Goal: Transaction & Acquisition: Download file/media

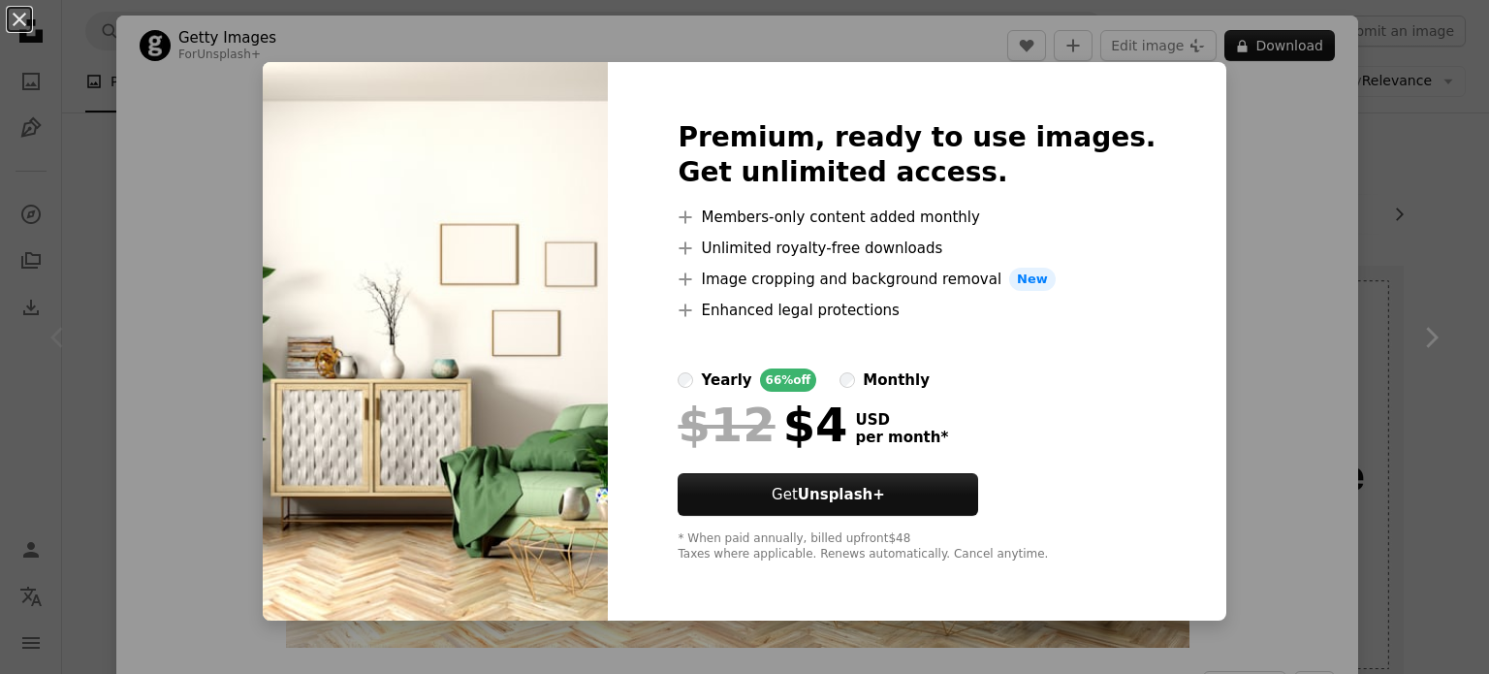
scroll to position [84, 0]
click at [1180, 245] on div "An X shape Premium, ready to use images. Get unlimited access. A plus sign Memb…" at bounding box center [744, 337] width 1489 height 674
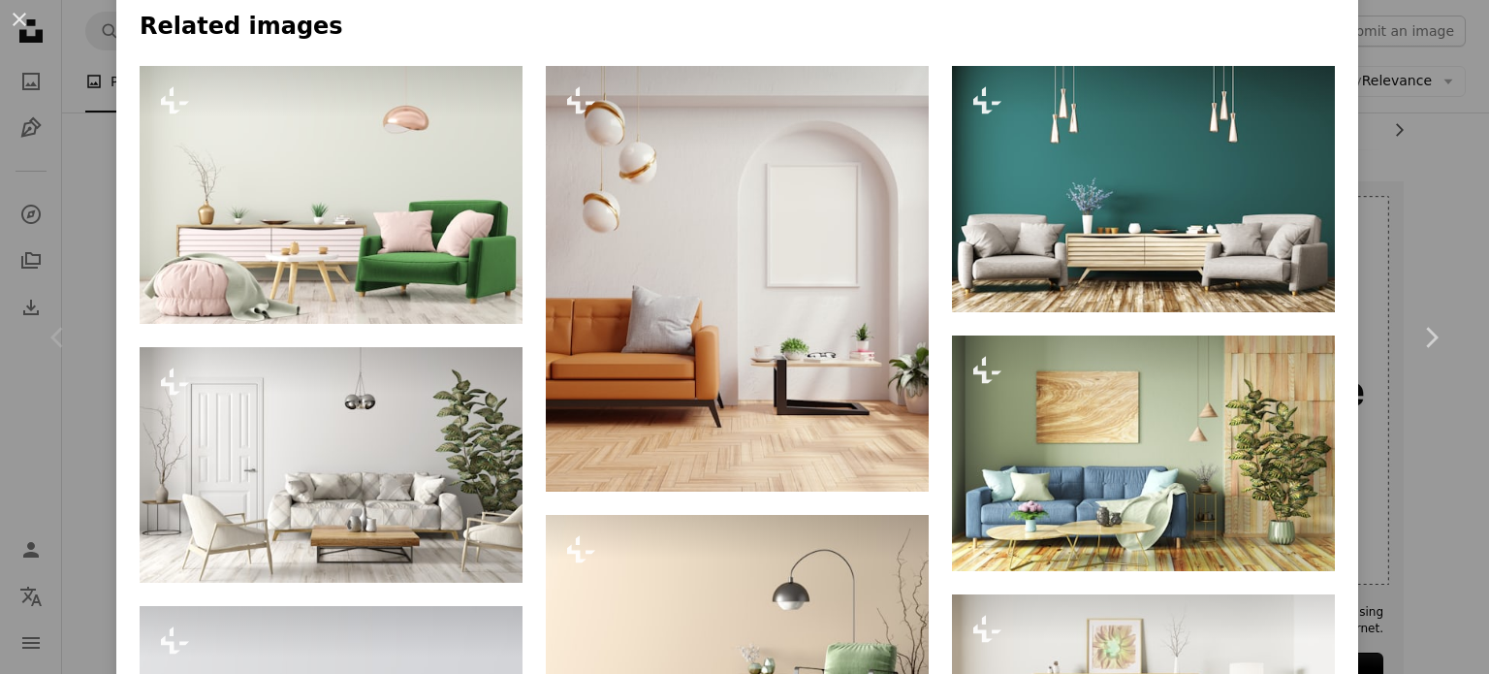
scroll to position [930, 0]
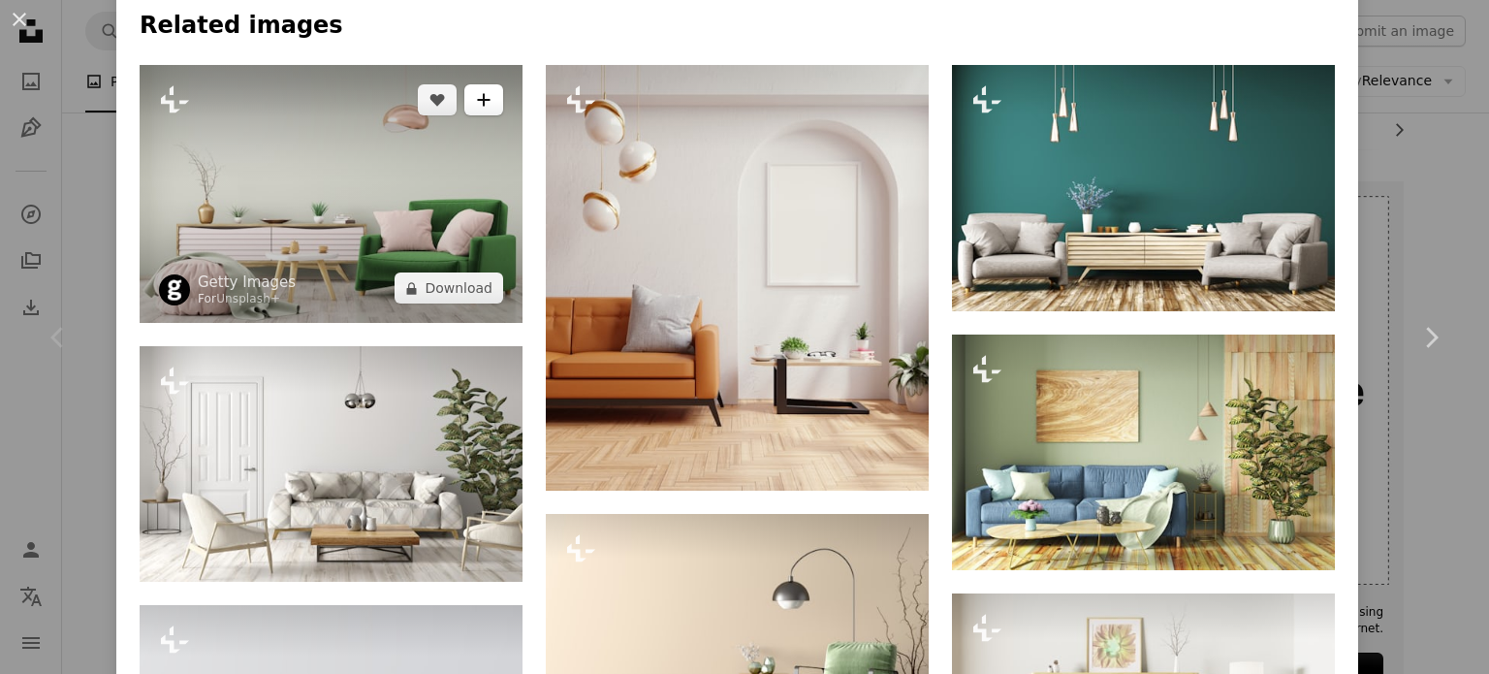
click at [476, 107] on icon "A plus sign" at bounding box center [484, 100] width 16 height 16
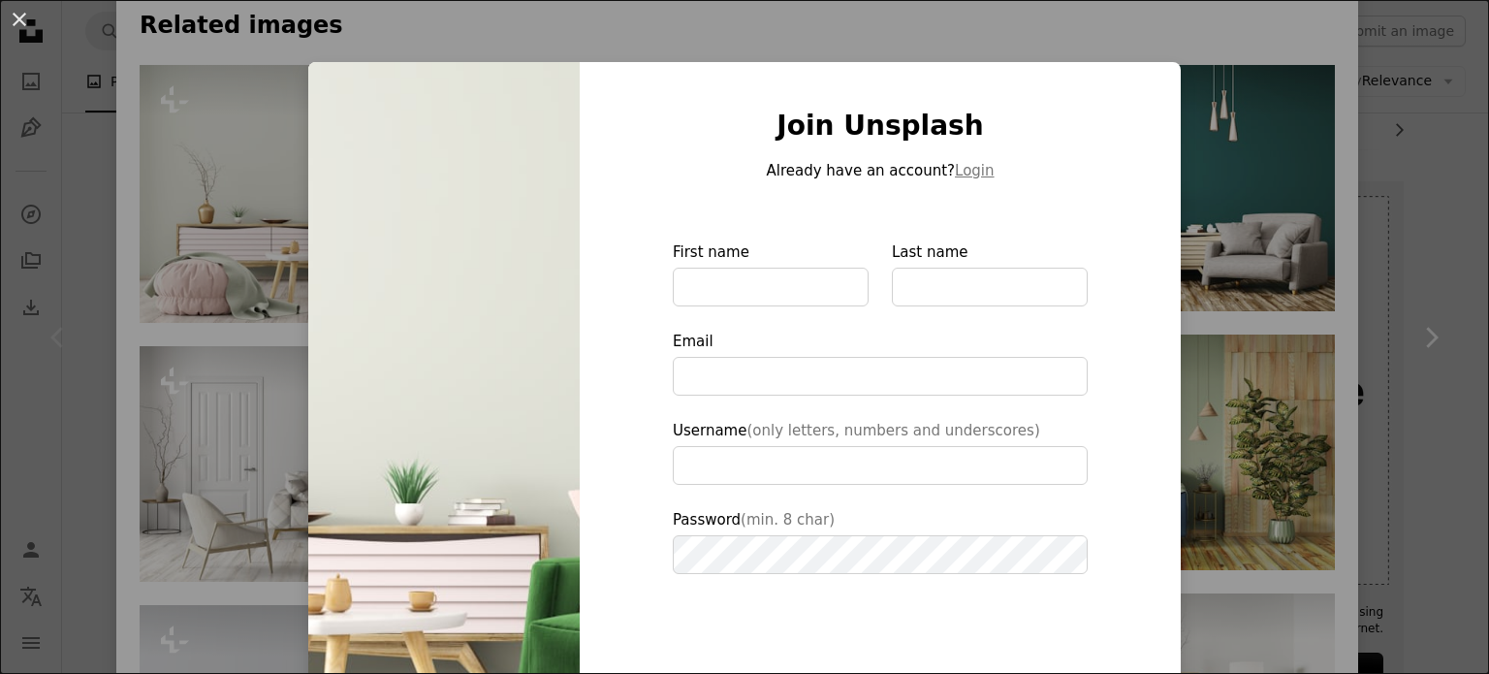
click at [262, 242] on div "An X shape Join Unsplash Already have an account? Login First name Last name Em…" at bounding box center [744, 337] width 1489 height 674
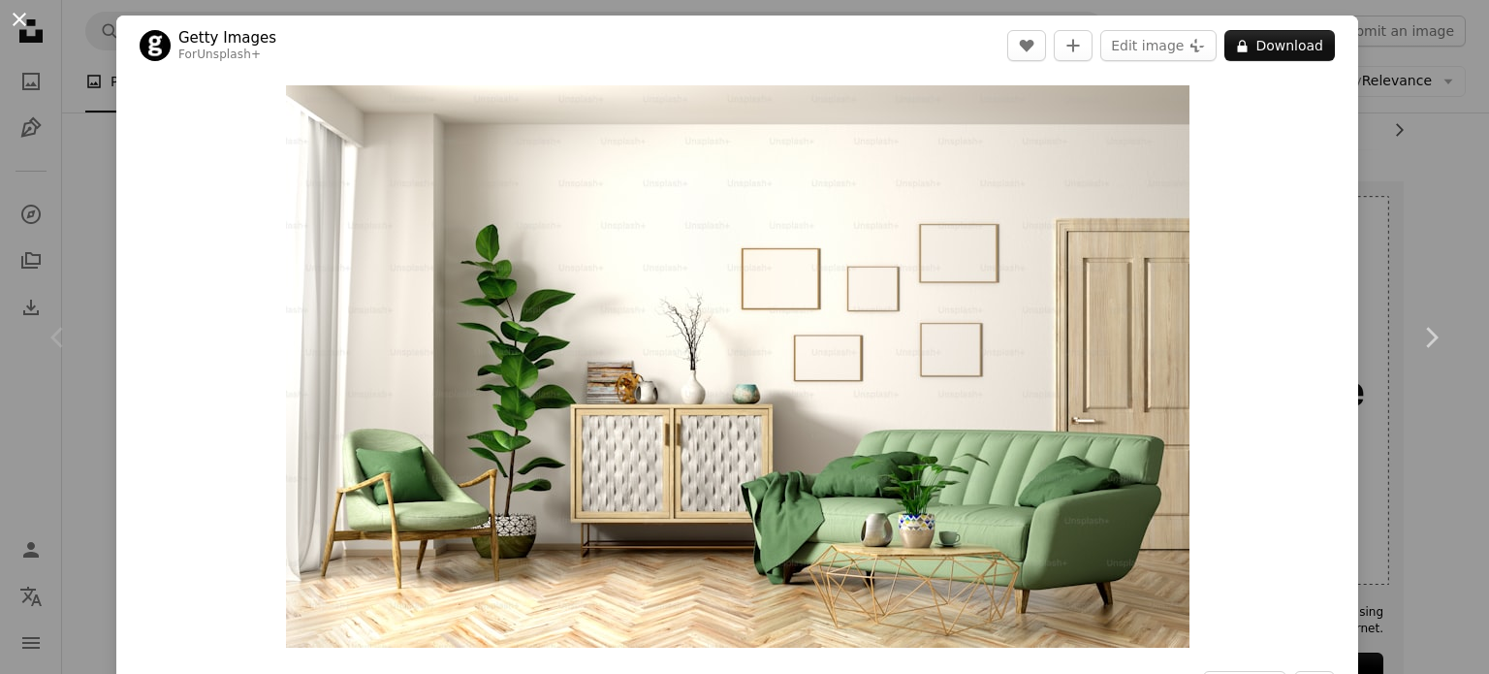
click at [19, 23] on button "An X shape" at bounding box center [19, 19] width 23 height 23
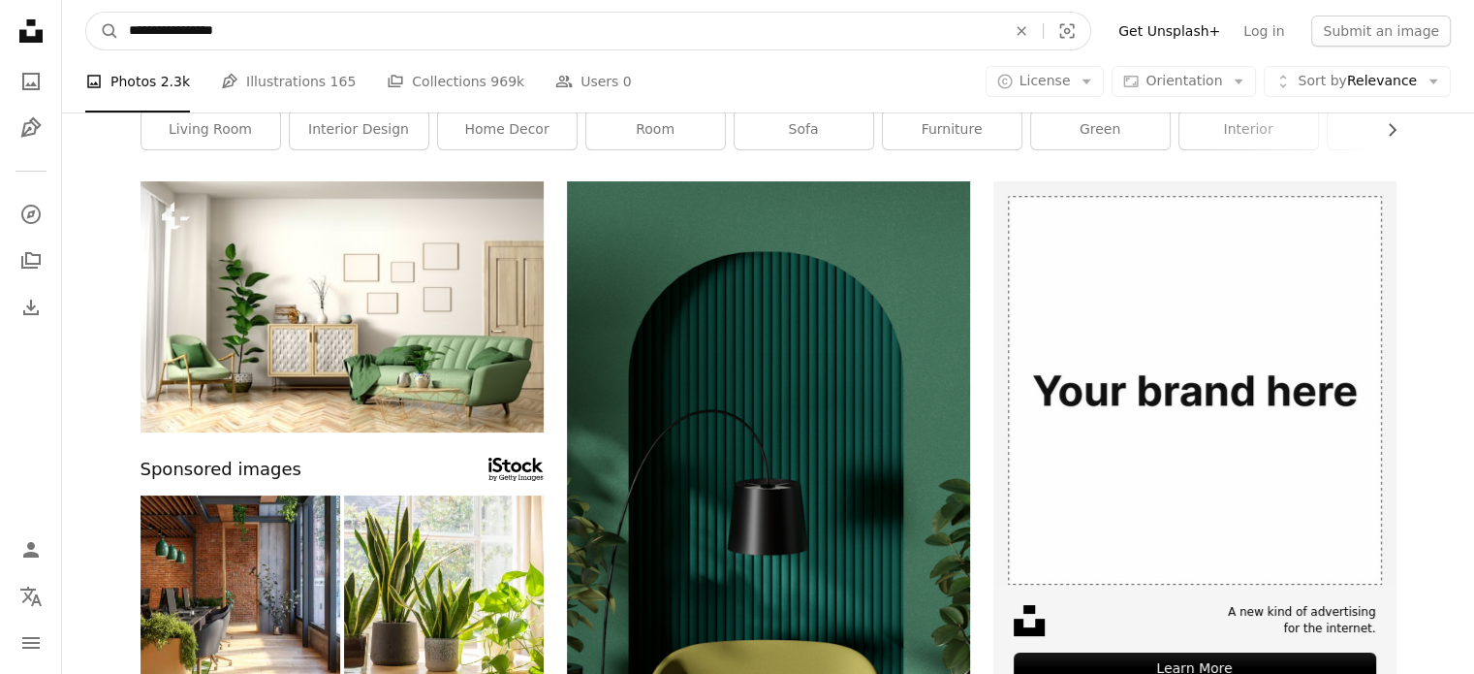
click at [291, 34] on input "**********" at bounding box center [559, 31] width 881 height 37
type input "**********"
click at [86, 13] on button "A magnifying glass" at bounding box center [102, 31] width 33 height 37
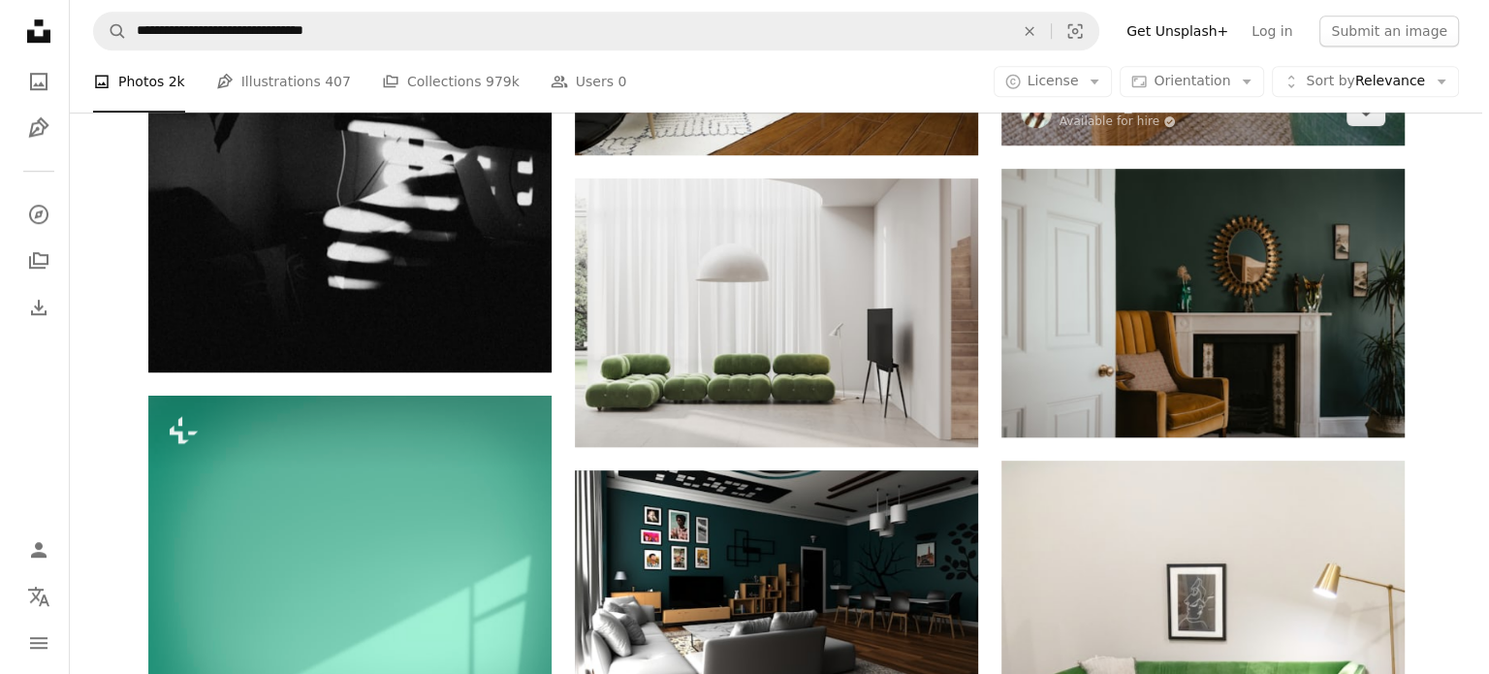
scroll to position [1563, 0]
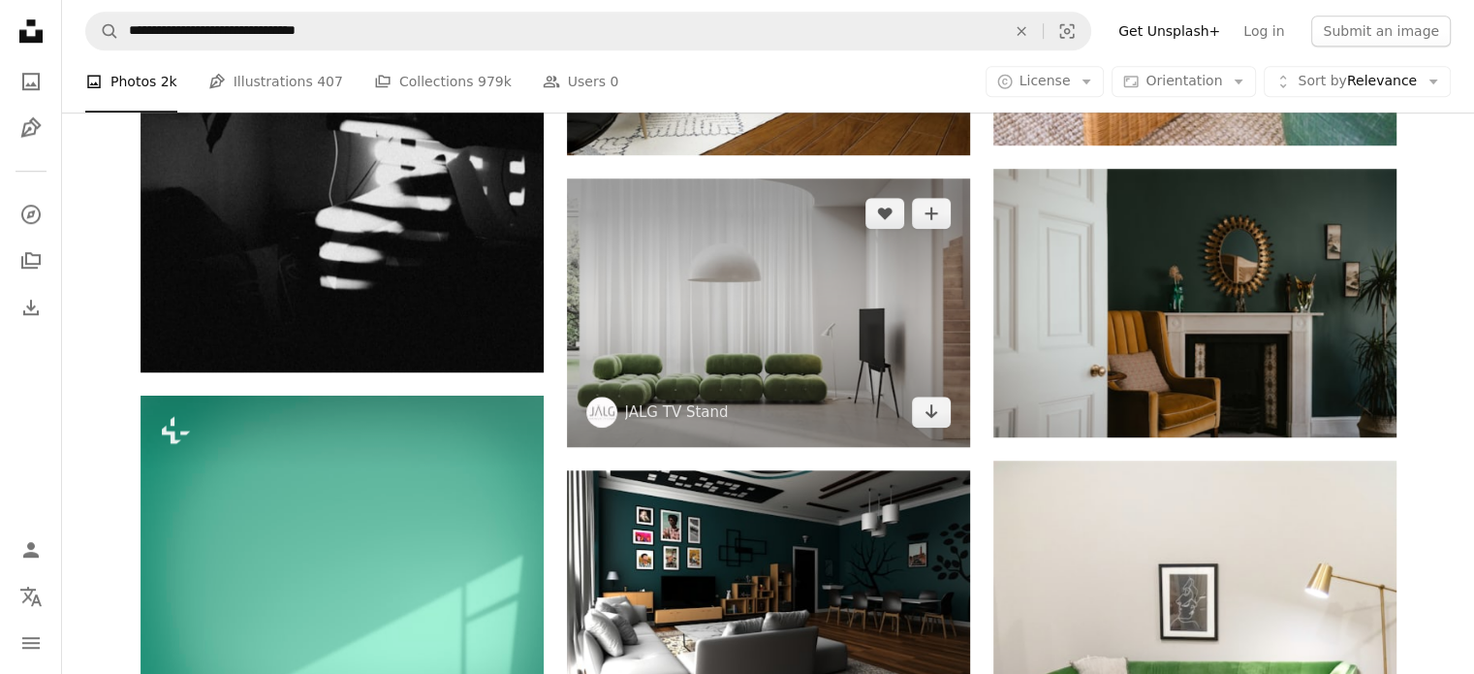
click at [790, 304] on img at bounding box center [768, 312] width 403 height 269
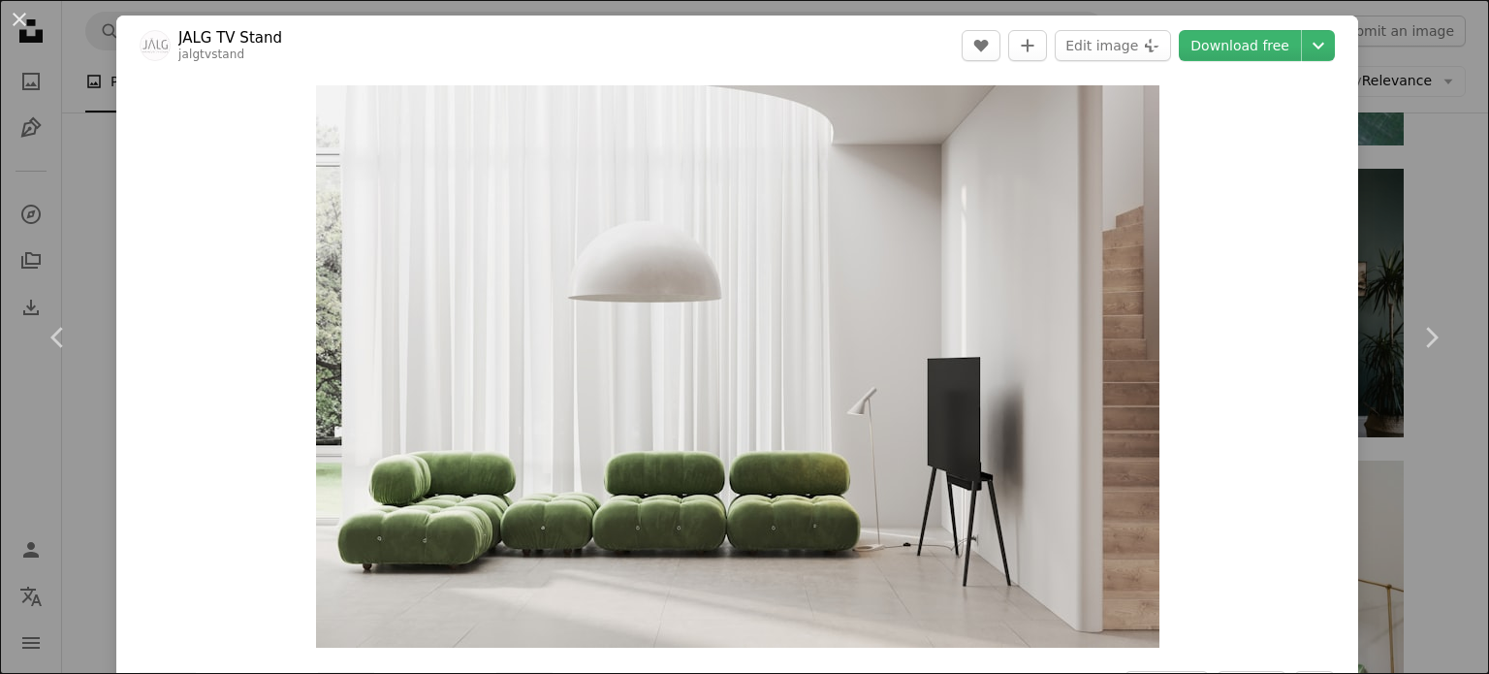
scroll to position [134, 0]
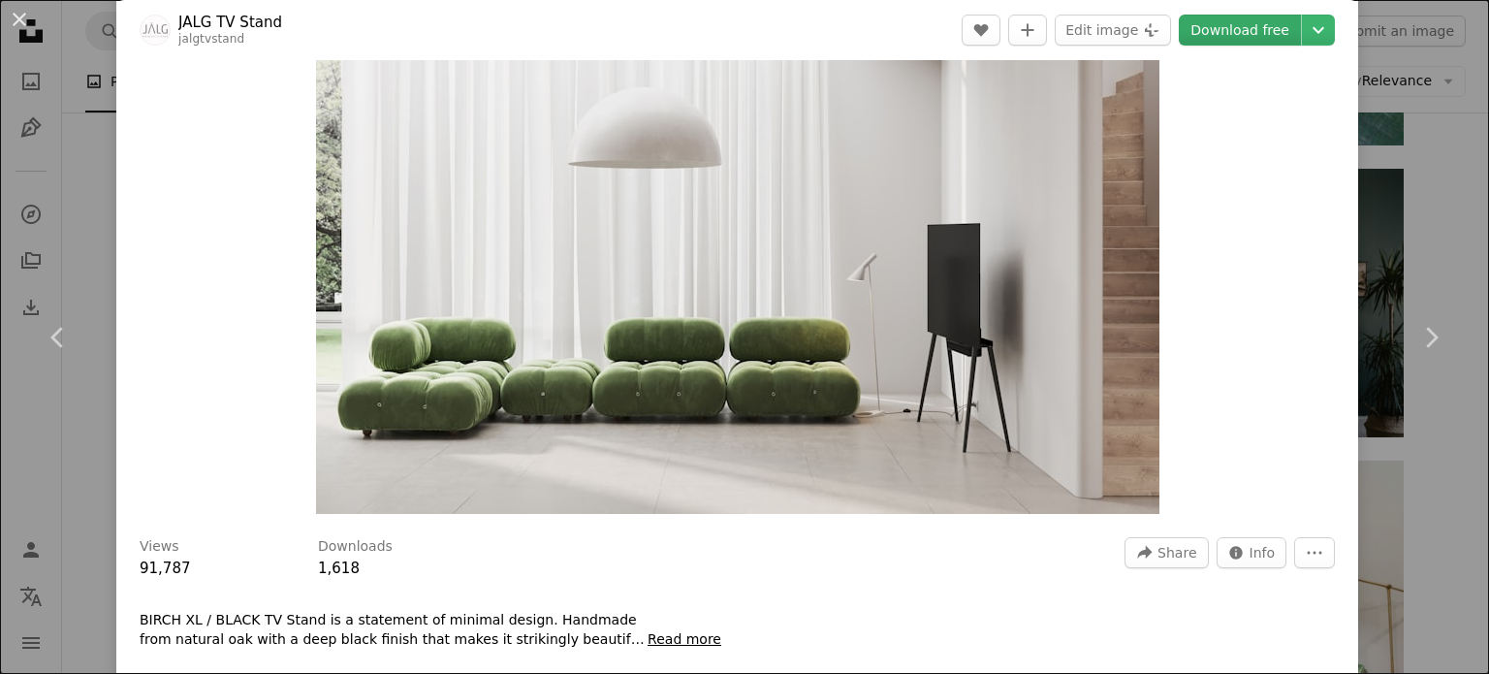
click at [1233, 20] on link "Download free" at bounding box center [1240, 30] width 122 height 31
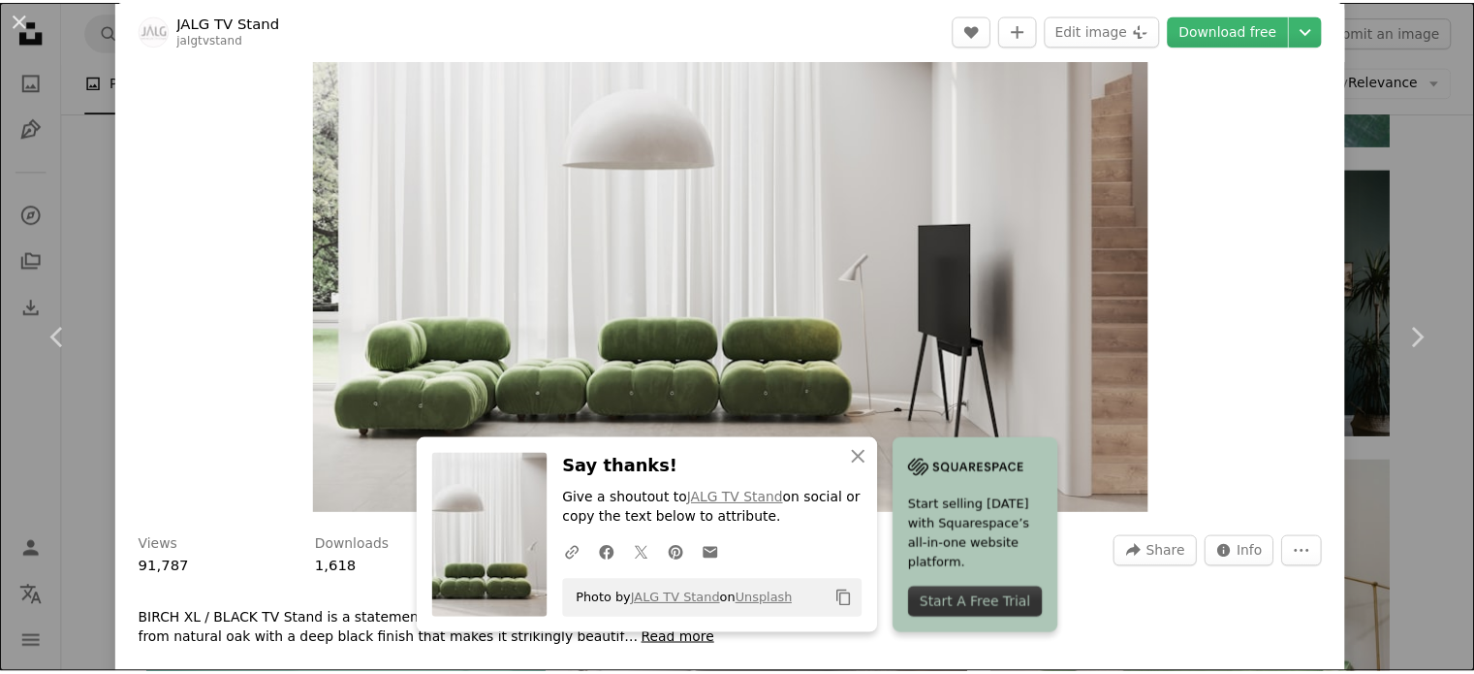
scroll to position [0, 0]
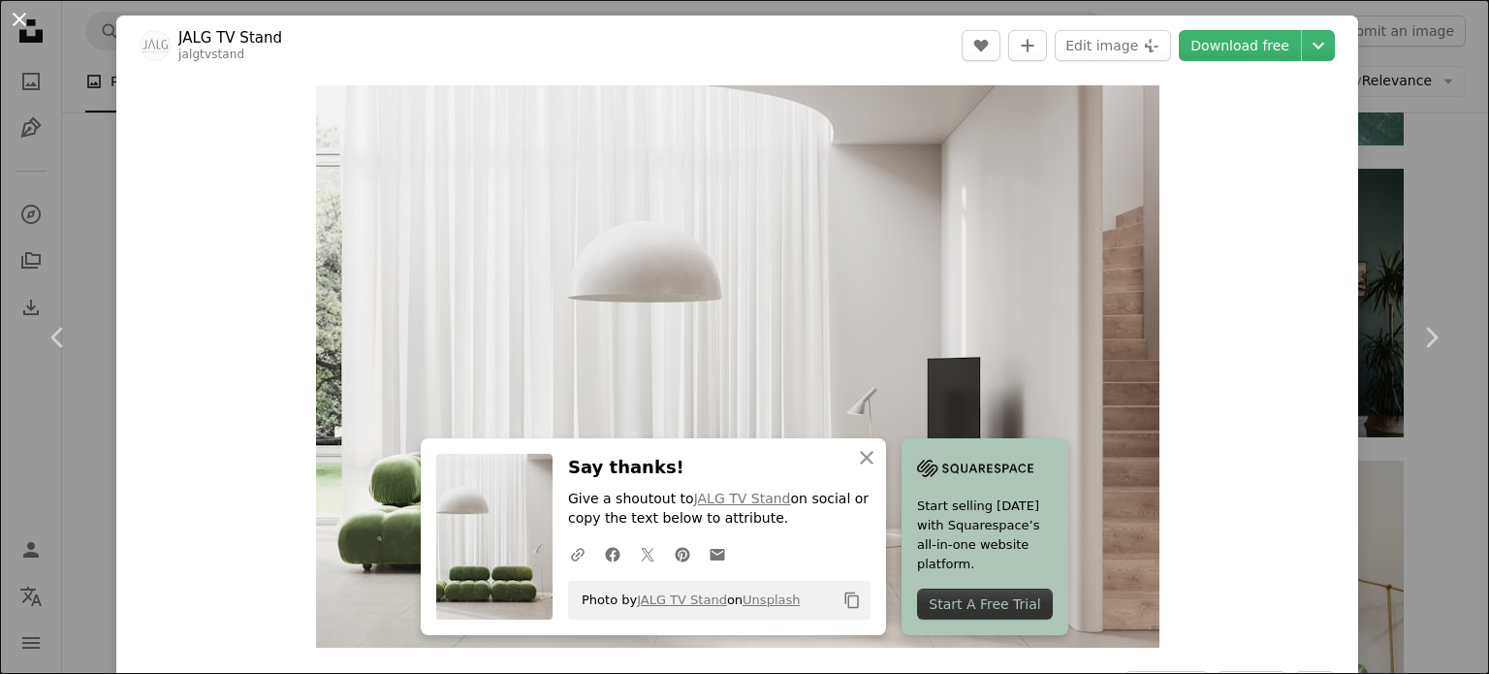
click at [19, 16] on button "An X shape" at bounding box center [19, 19] width 23 height 23
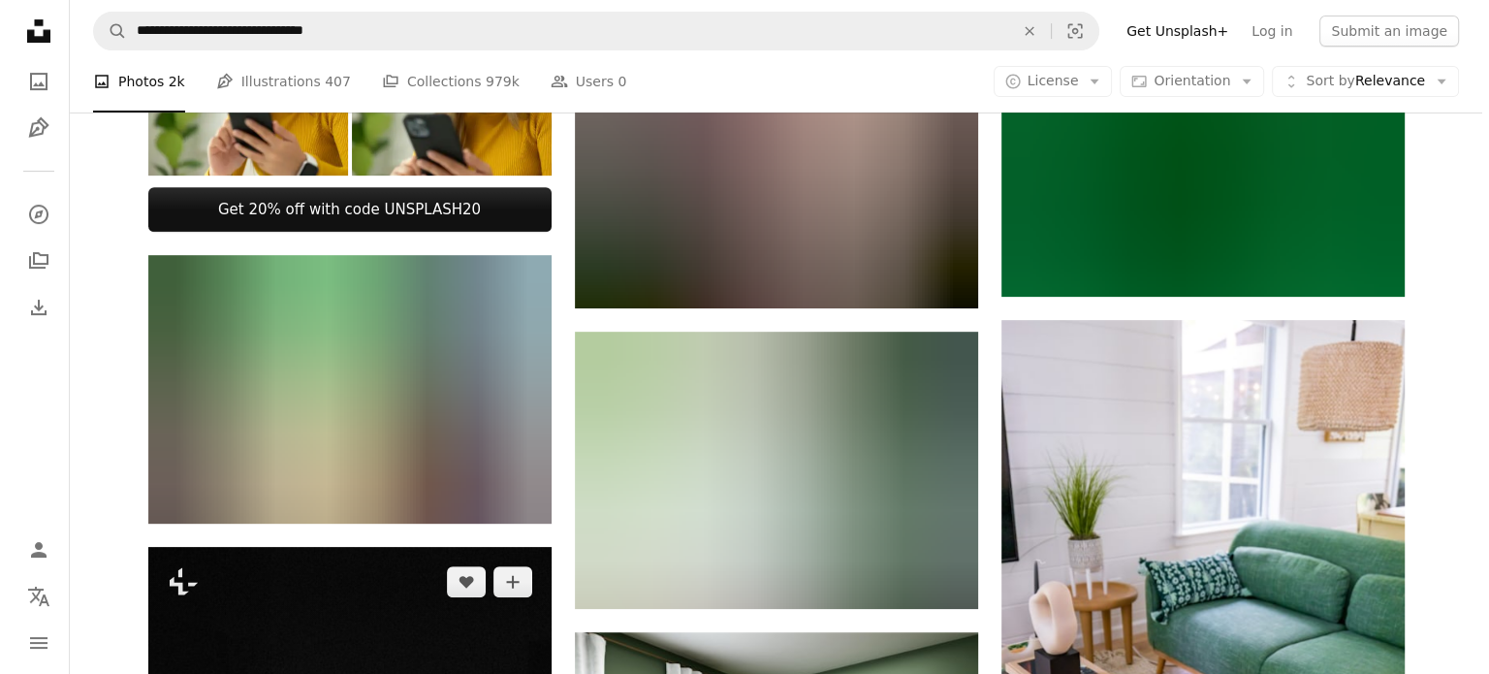
scroll to position [784, 0]
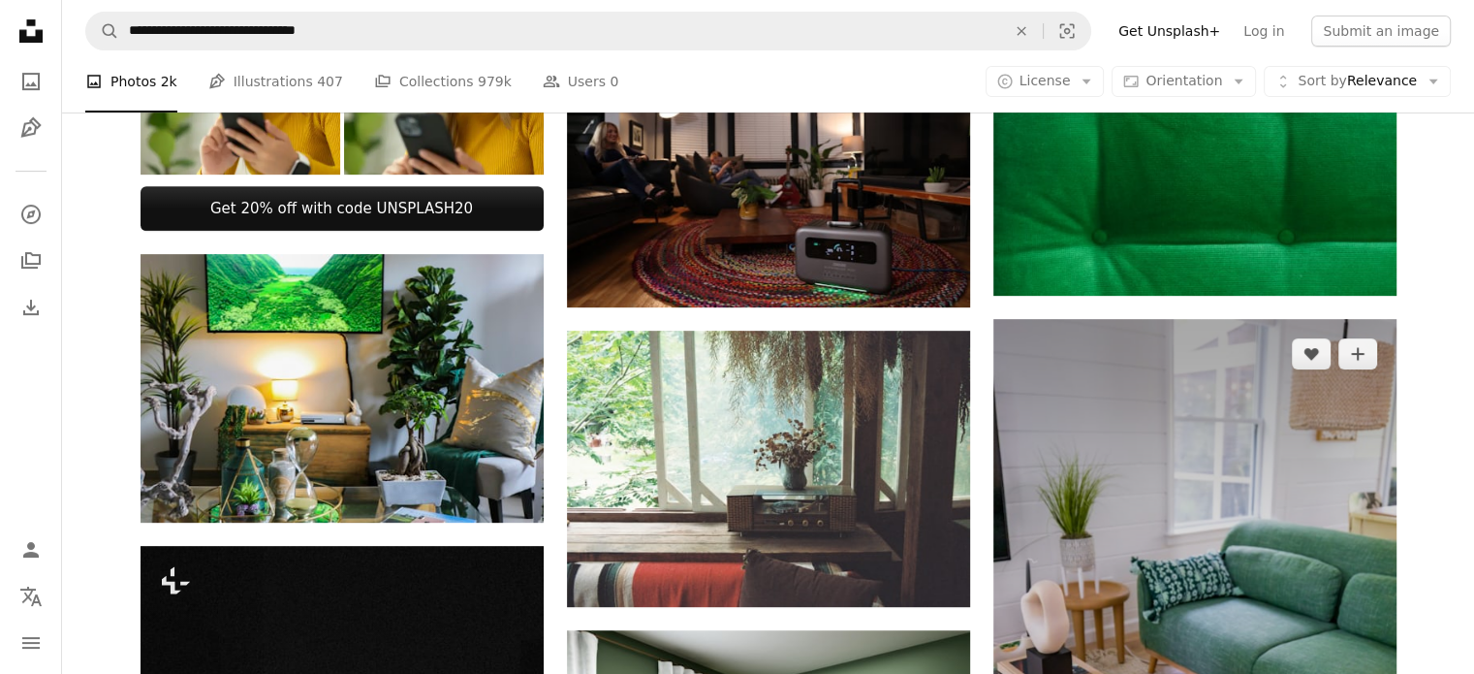
click at [1152, 470] on img at bounding box center [1195, 621] width 403 height 605
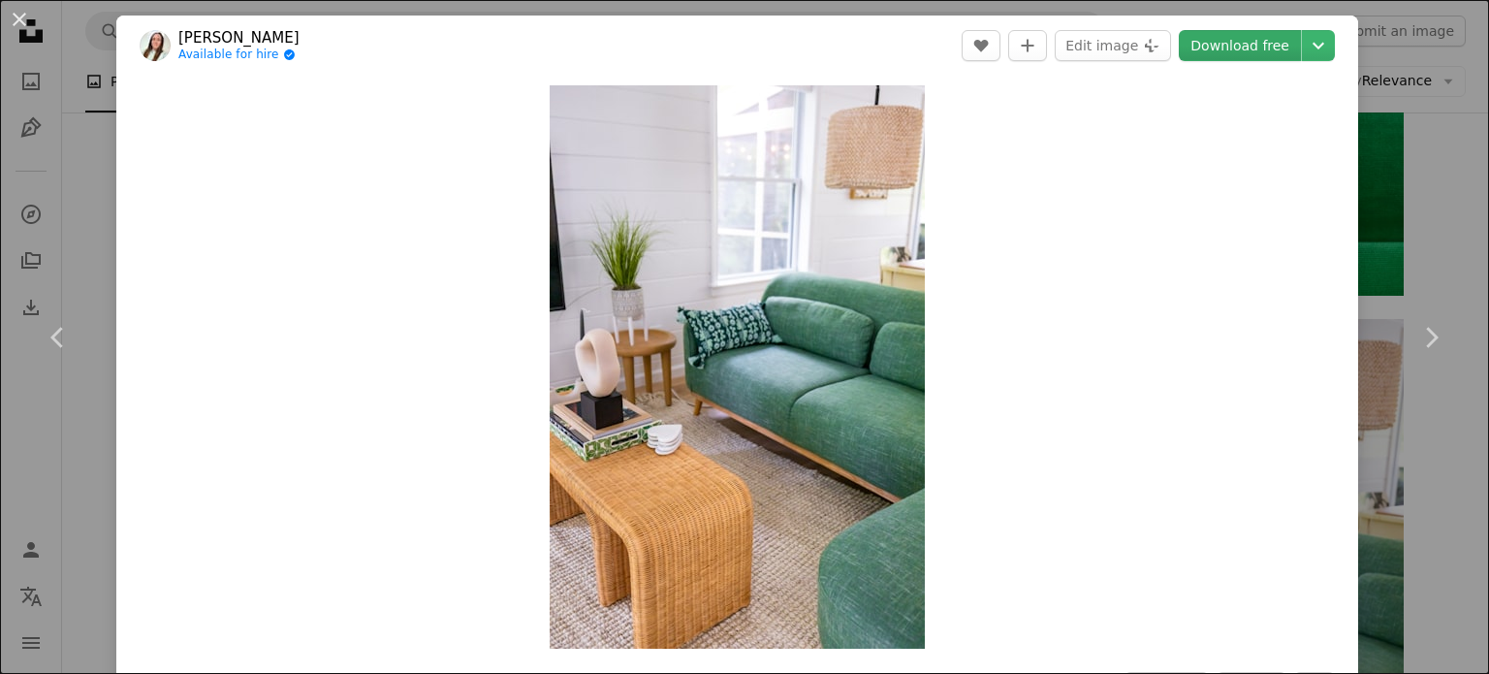
click at [1211, 44] on link "Download free" at bounding box center [1240, 45] width 122 height 31
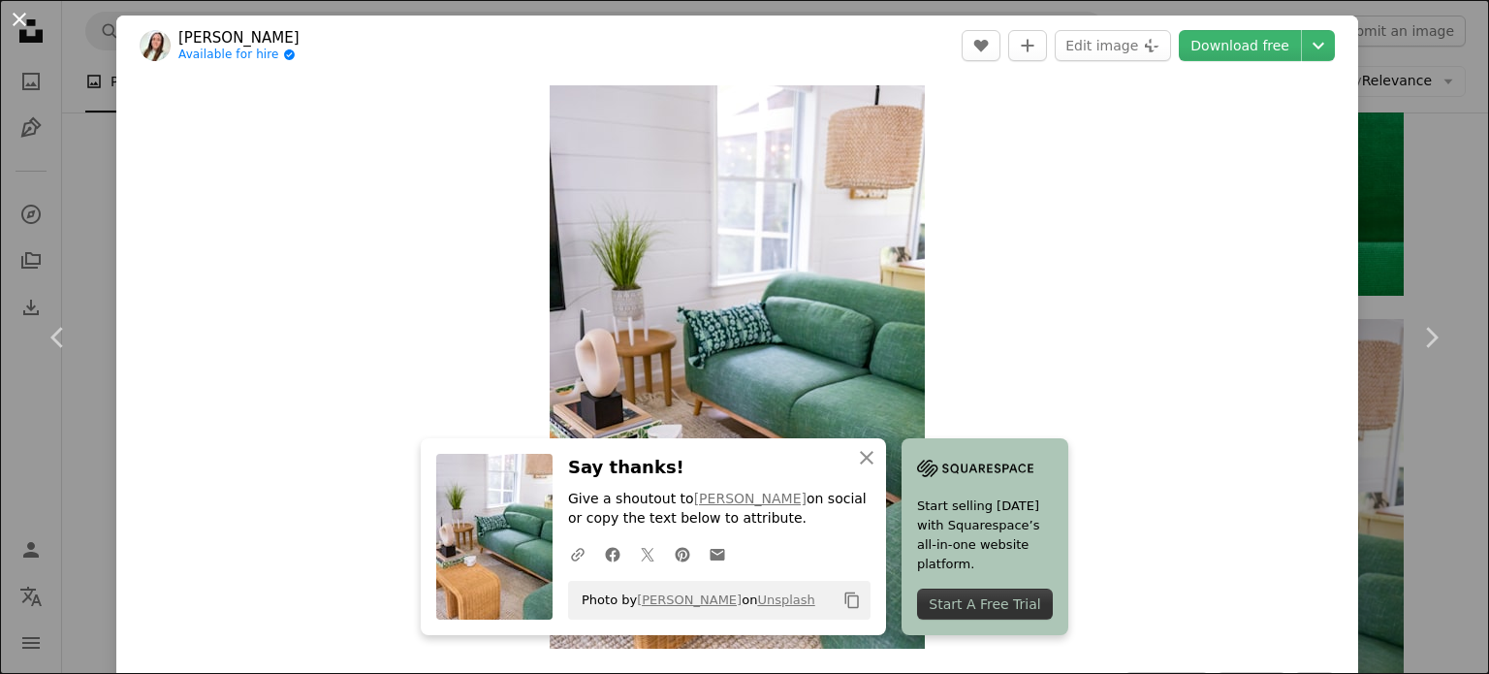
click at [13, 21] on button "An X shape" at bounding box center [19, 19] width 23 height 23
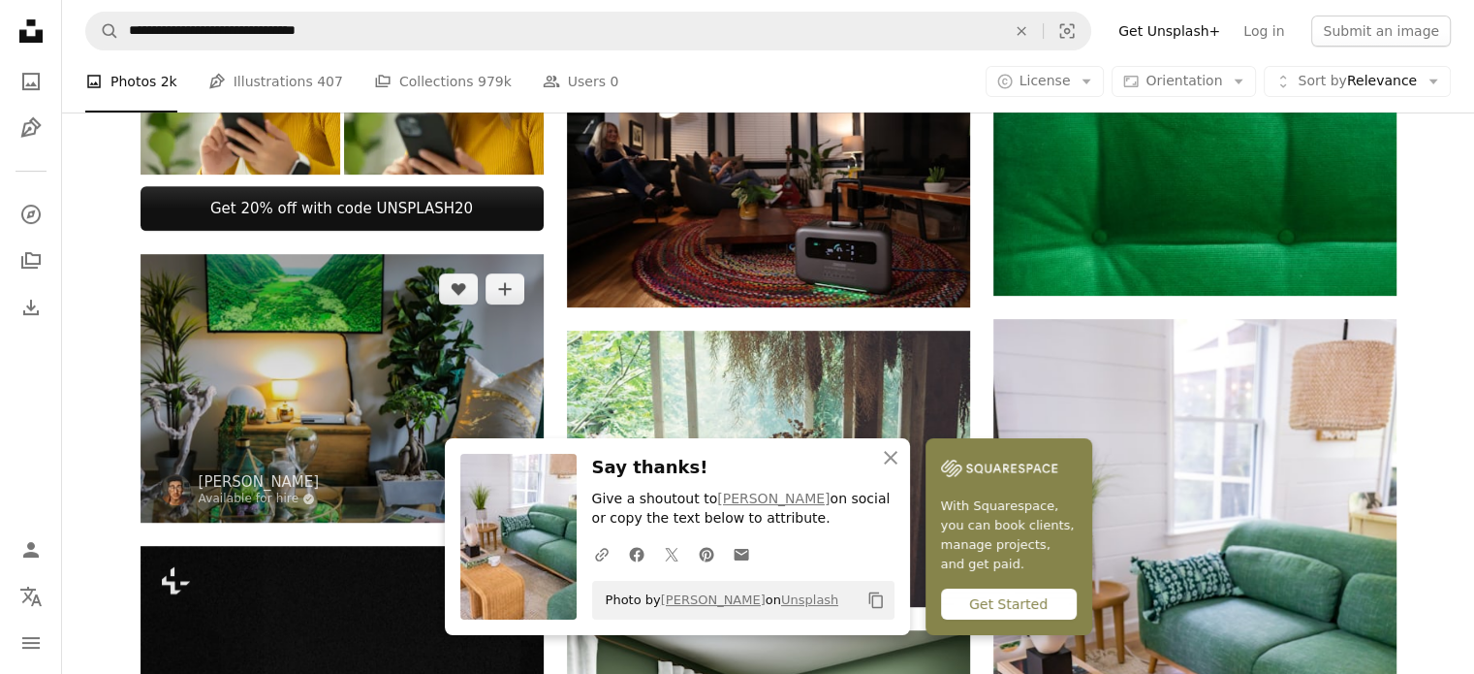
click at [323, 332] on img at bounding box center [342, 388] width 403 height 269
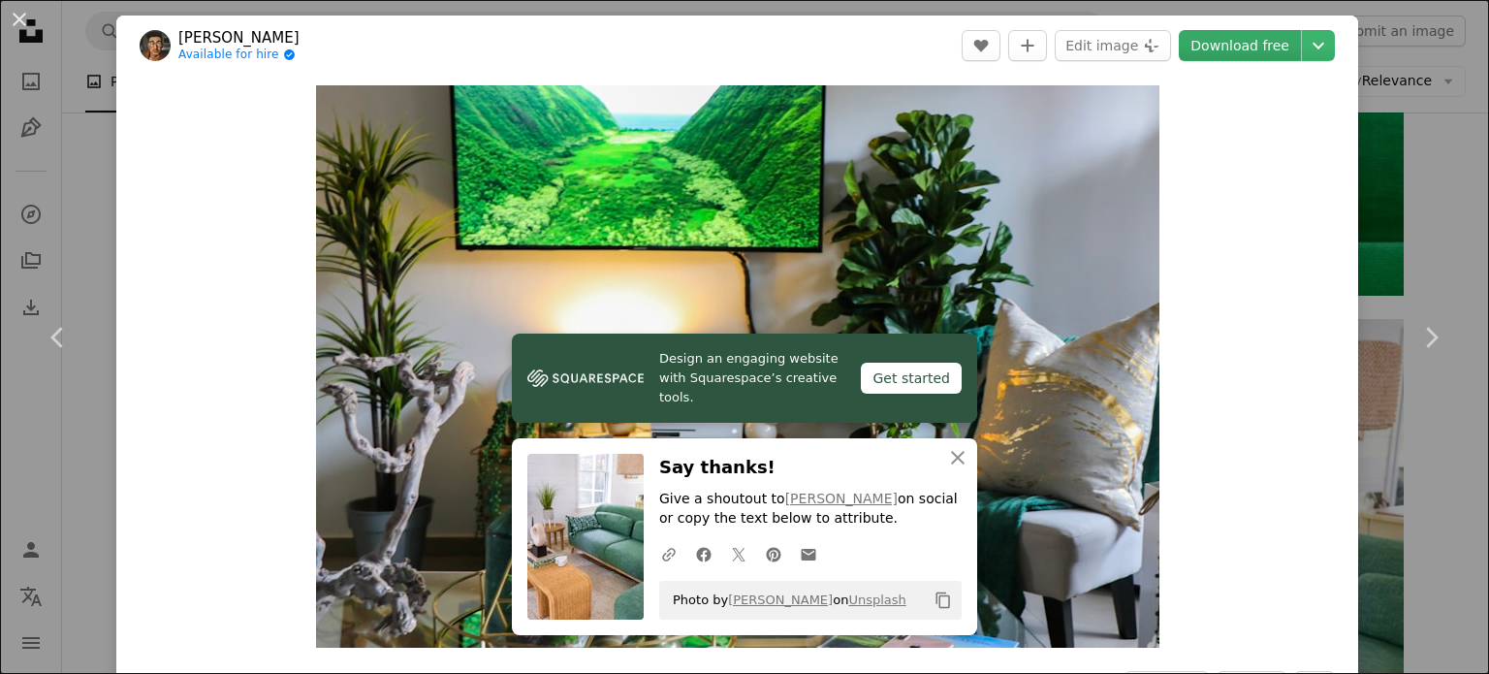
click at [1215, 47] on link "Download free" at bounding box center [1240, 45] width 122 height 31
